Goal: Transaction & Acquisition: Download file/media

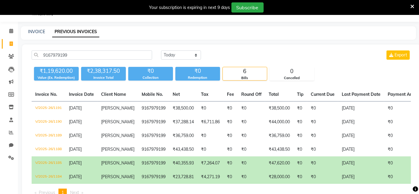
scroll to position [0, 74]
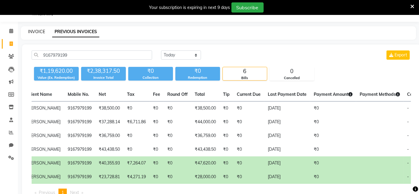
click at [36, 33] on link "INVOICE" at bounding box center [36, 31] width 17 height 5
select select "6949"
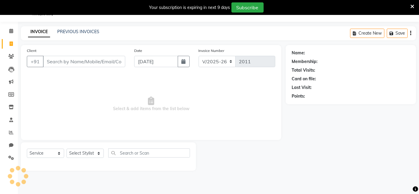
select select "package"
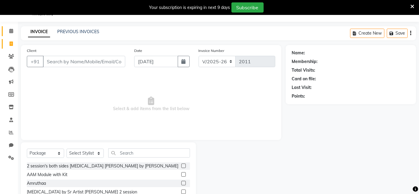
click at [9, 34] on link "Calendar" at bounding box center [9, 31] width 14 height 10
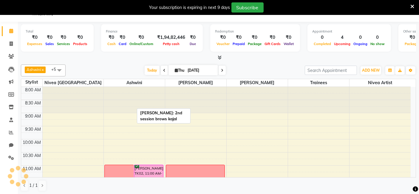
scroll to position [208, 0]
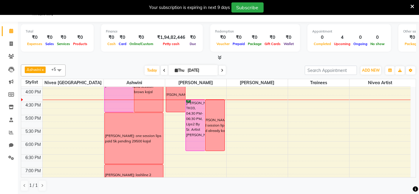
click at [195, 69] on input "[DATE]" at bounding box center [201, 70] width 30 height 9
select select "9"
select select "2025"
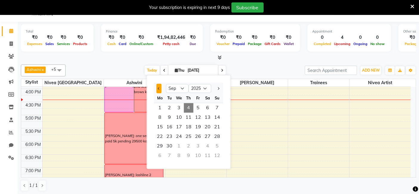
click at [158, 86] on button "Previous month" at bounding box center [158, 89] width 5 height 10
select select "8"
click at [215, 106] on span "3" at bounding box center [217, 108] width 10 height 10
type input "[DATE]"
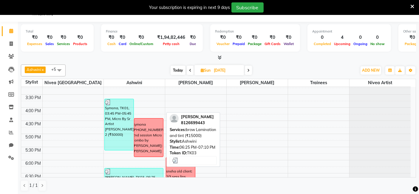
scroll to position [188, 0]
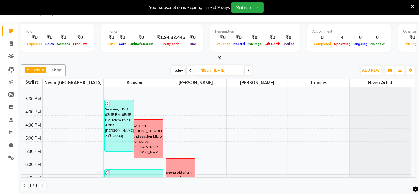
click at [216, 70] on input "[DATE]" at bounding box center [227, 70] width 30 height 9
select select "8"
select select "2025"
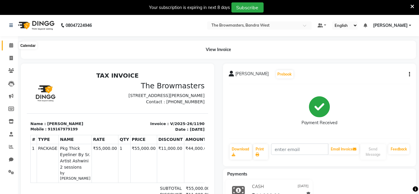
click at [7, 43] on span at bounding box center [11, 45] width 10 height 7
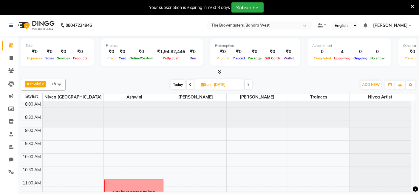
click at [217, 82] on input "[DATE]" at bounding box center [227, 84] width 30 height 9
select select "8"
select select "2025"
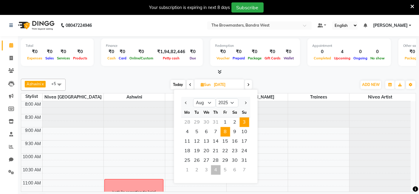
click at [225, 134] on span "8" at bounding box center [226, 132] width 10 height 10
type input "08-08-2025"
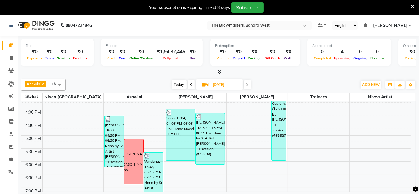
scroll to position [186, 0]
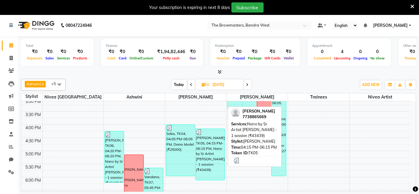
click at [207, 168] on div "Nisha Jaiswara, TK05, 04:15 PM-06:15 PM, Nano by Sr Artist Roshani - 1 session …" at bounding box center [209, 154] width 29 height 51
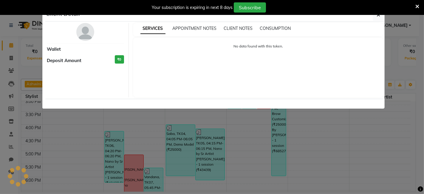
select select "3"
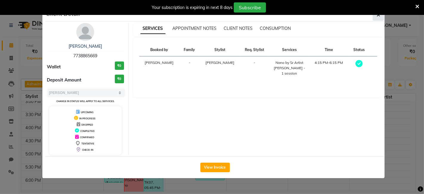
click at [378, 17] on icon "button" at bounding box center [378, 15] width 4 height 5
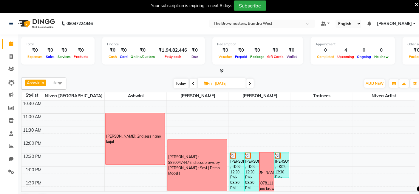
scroll to position [1, 0]
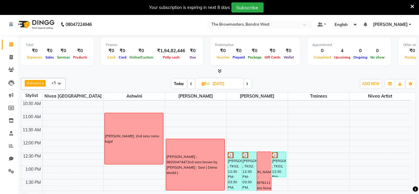
click at [220, 87] on input "08-08-2025" at bounding box center [226, 83] width 30 height 9
select select "8"
select select "2025"
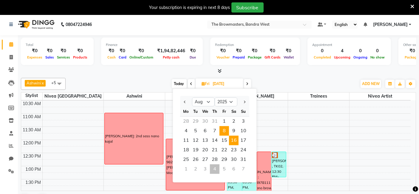
click at [233, 141] on span "16" at bounding box center [234, 141] width 10 height 10
type input "16-08-2025"
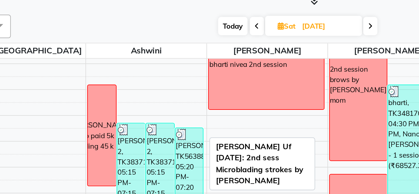
scroll to position [207, 0]
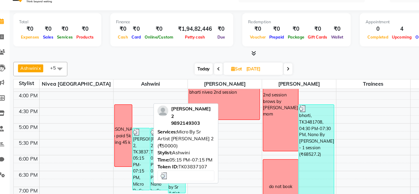
click at [130, 144] on div "Sambhavi 2, TK3837107, 05:15 PM-07:15 PM, Micro By Sr Artist Ashwini 2 (₹50000)" at bounding box center [126, 158] width 14 height 51
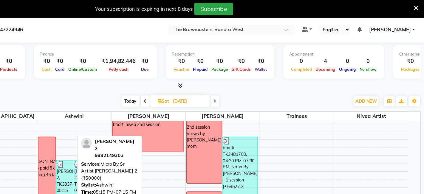
select select "3"
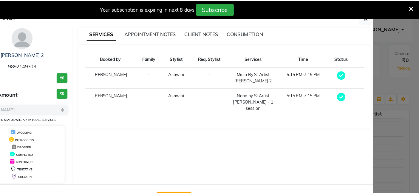
scroll to position [1, 0]
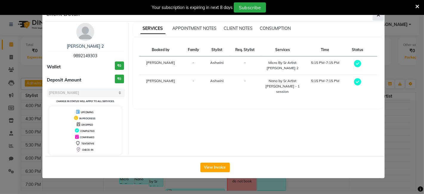
click at [375, 18] on button "button" at bounding box center [377, 14] width 11 height 11
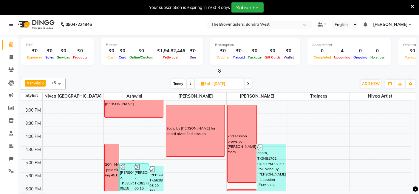
scroll to position [176, 0]
click at [25, 76] on div "Ashwini x Ashmeey Singghai x Roshani x Nivea Mumbai x Nivea Artist x trainees x…" at bounding box center [218, 140] width 395 height 131
click at [10, 144] on icon at bounding box center [11, 145] width 4 height 4
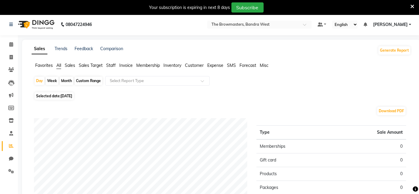
click at [112, 64] on span "Staff" at bounding box center [111, 65] width 10 height 5
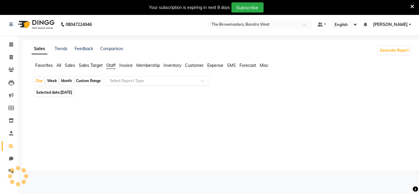
click at [127, 80] on input "text" at bounding box center [151, 81] width 86 height 6
click at [86, 80] on div "Custom Range" at bounding box center [88, 81] width 28 height 8
select select "9"
select select "2025"
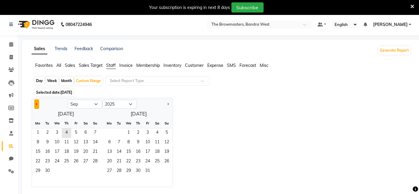
click at [37, 103] on button "Previous month" at bounding box center [36, 104] width 5 height 10
select select "8"
click at [74, 132] on span "1" at bounding box center [76, 133] width 10 height 10
click at [65, 81] on div "Month" at bounding box center [67, 81] width 14 height 8
select select "8"
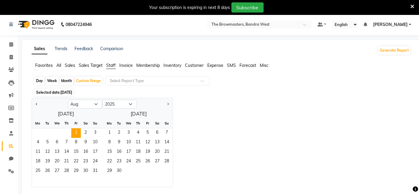
select select "2025"
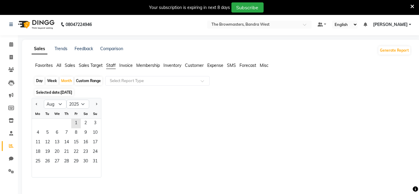
click at [33, 103] on div at bounding box center [38, 104] width 12 height 10
click at [77, 125] on span "1" at bounding box center [76, 124] width 10 height 10
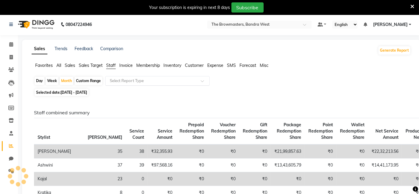
click at [131, 85] on ng-select "Select Report Type" at bounding box center [157, 81] width 104 height 10
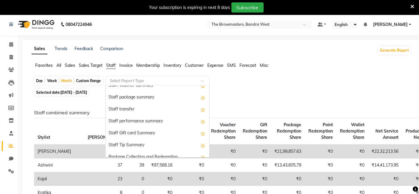
scroll to position [214, 0]
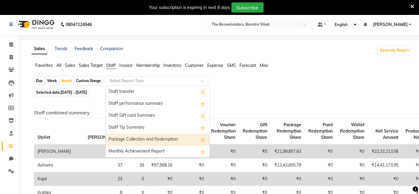
click at [133, 140] on div "Package Collection and Redemption" at bounding box center [157, 139] width 104 height 12
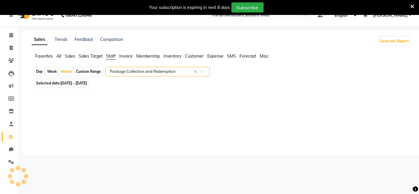
scroll to position [11, 0]
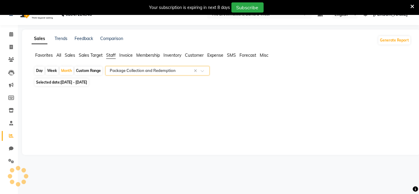
select select "full_report"
select select "csv"
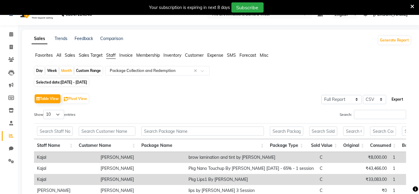
click at [397, 98] on button "Export" at bounding box center [397, 99] width 16 height 10
